Goal: Information Seeking & Learning: Learn about a topic

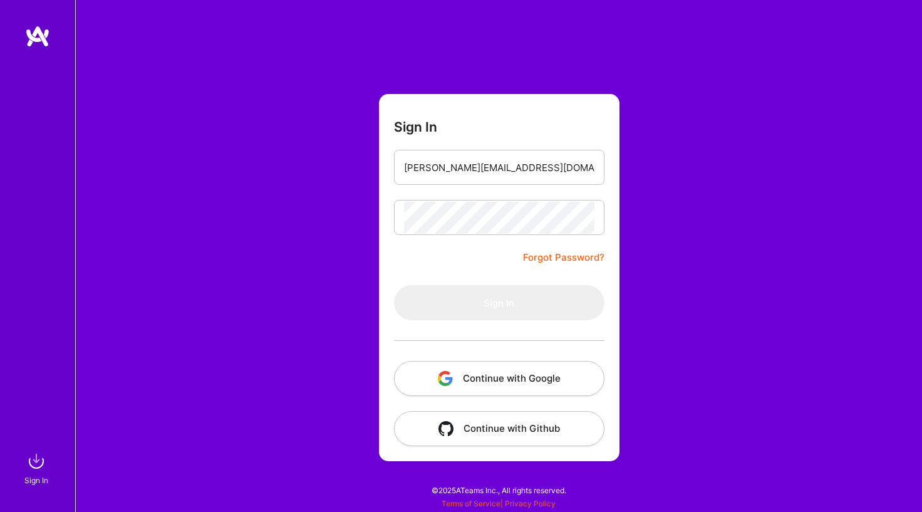
type input "[PERSON_NAME][EMAIL_ADDRESS][DOMAIN_NAME]"
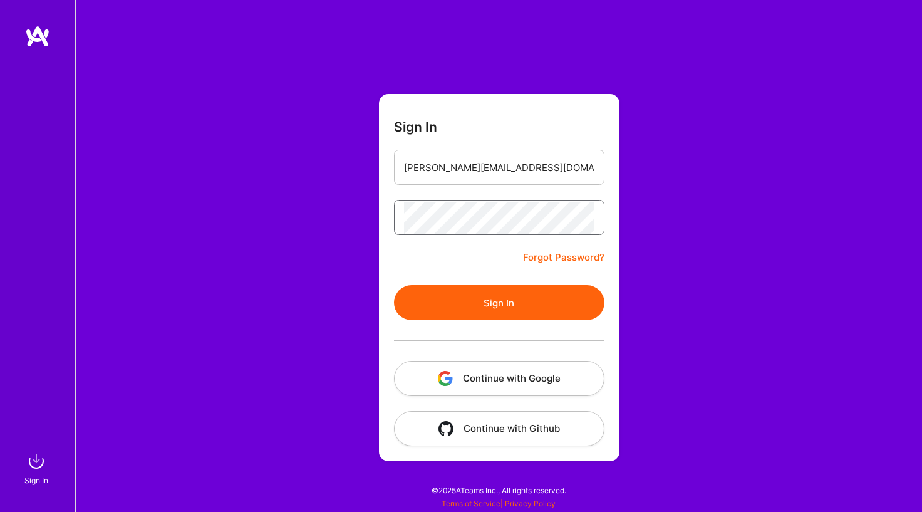
click at [499, 303] on button "Sign In" at bounding box center [499, 302] width 210 height 35
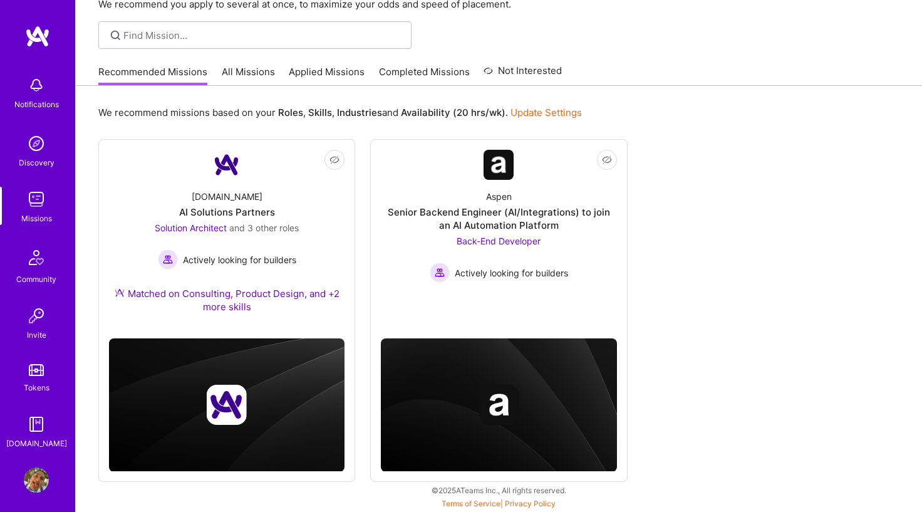
scroll to position [72, 0]
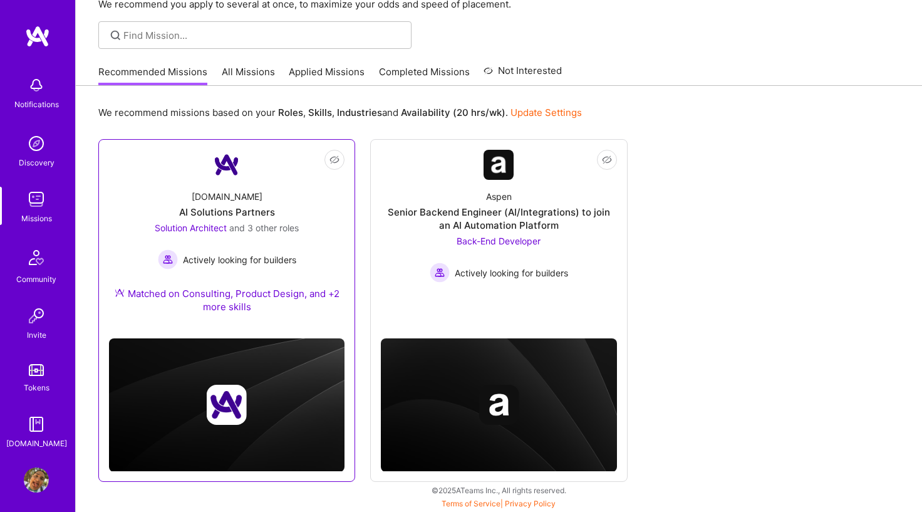
click at [245, 197] on div "[DOMAIN_NAME] AI Solutions Partners Solution Architect and 3 other roles Active…" at bounding box center [227, 254] width 236 height 148
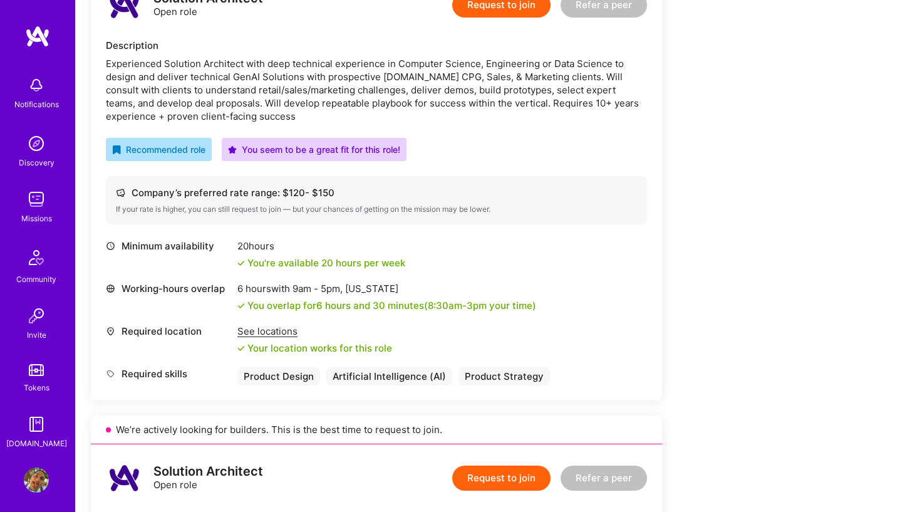
scroll to position [373, 0]
